Goal: Navigation & Orientation: Go to known website

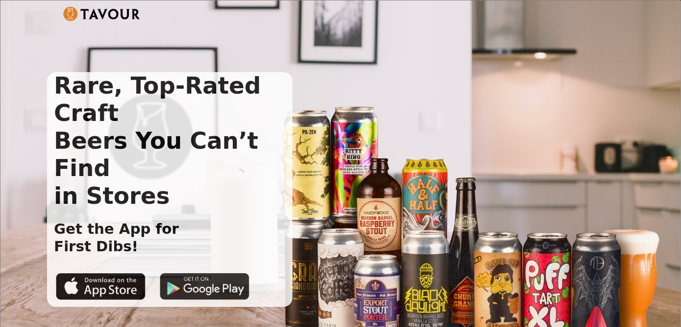
click at [199, 273] on img at bounding box center [205, 286] width 90 height 27
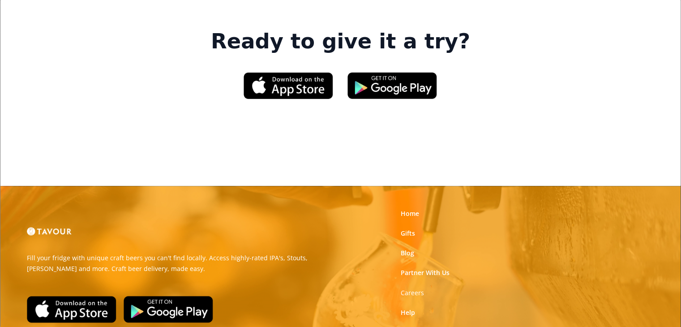
scroll to position [1408, 0]
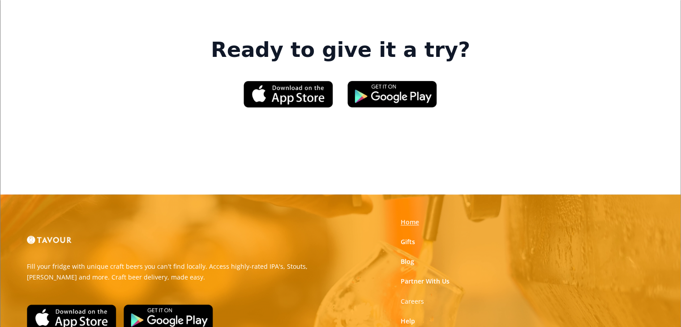
click at [408, 218] on link "Home" at bounding box center [410, 222] width 18 height 9
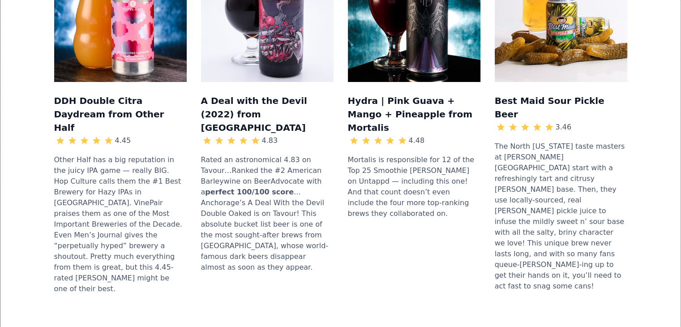
scroll to position [1454, 0]
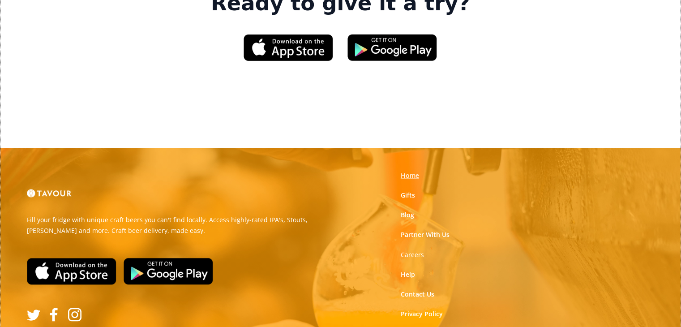
click at [406, 171] on link "Home" at bounding box center [410, 175] width 18 height 9
